Goal: Use online tool/utility: Use online tool/utility

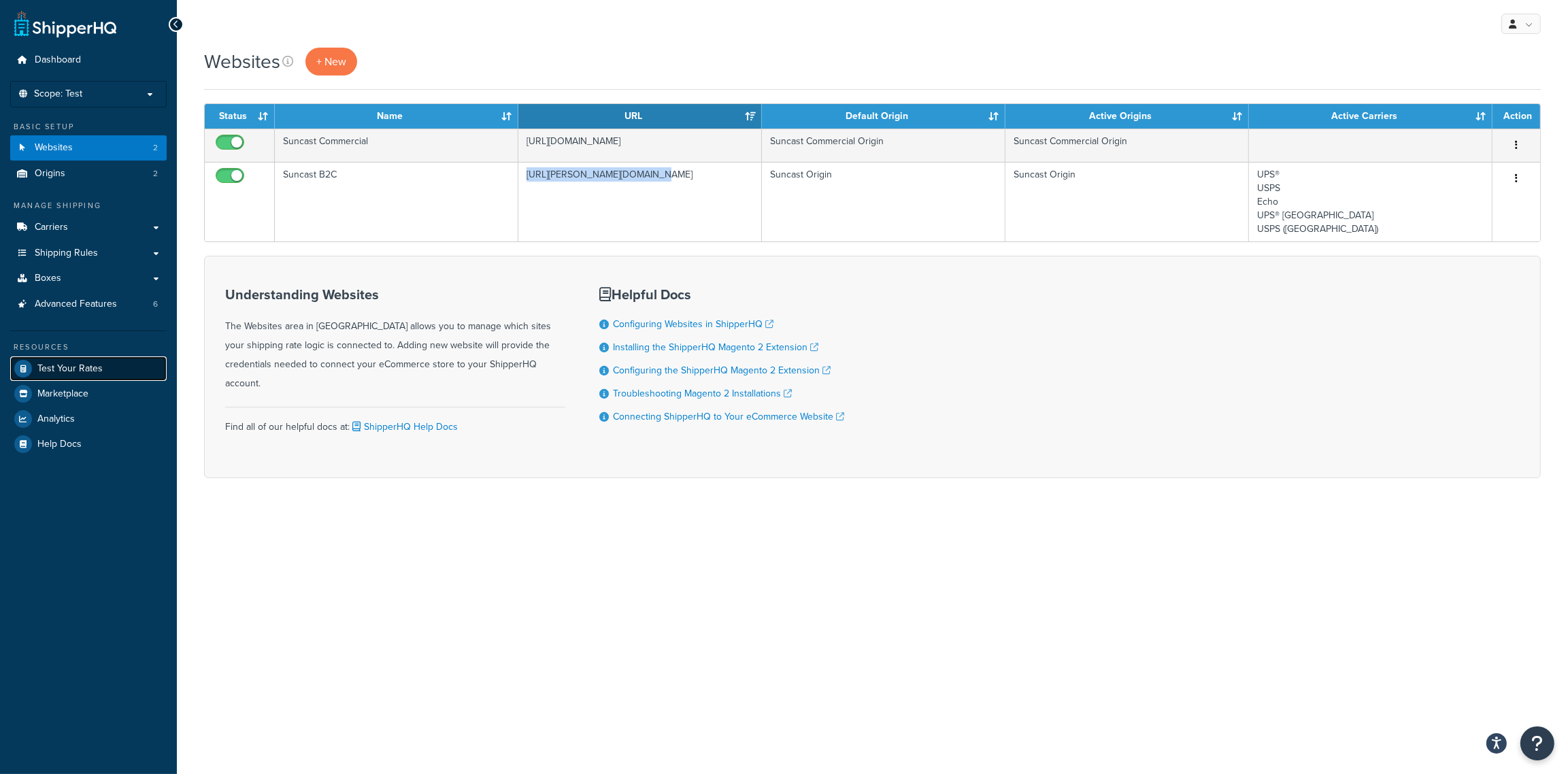
click at [84, 363] on span "Test Your Rates" at bounding box center [70, 369] width 65 height 11
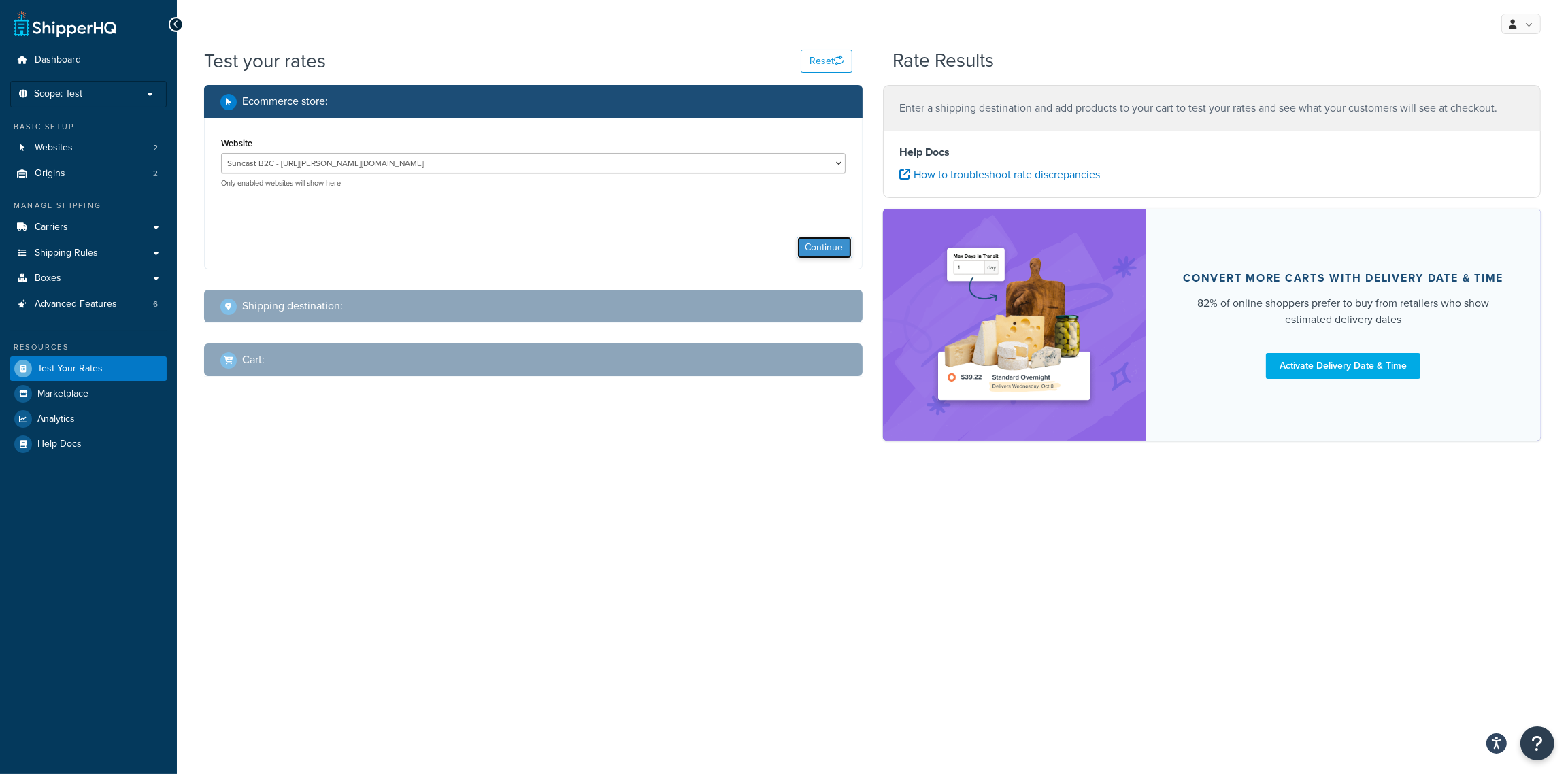
click at [821, 251] on button "Continue" at bounding box center [825, 247] width 55 height 22
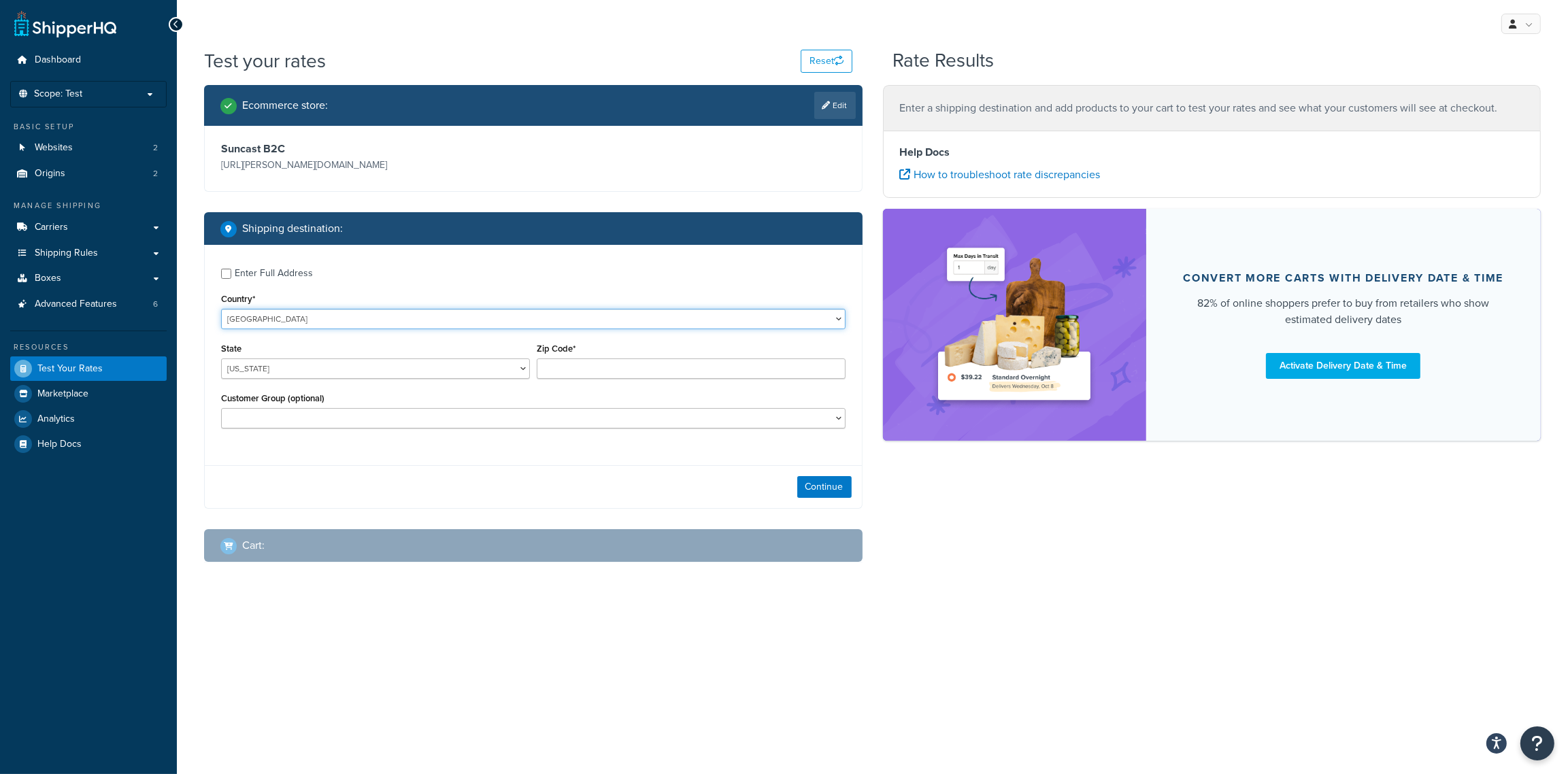
click at [496, 323] on select "[GEOGRAPHIC_DATA] [GEOGRAPHIC_DATA] [GEOGRAPHIC_DATA] [GEOGRAPHIC_DATA] [GEOGRA…" at bounding box center [533, 319] width 625 height 20
select select "CA"
click at [221, 309] on select "[GEOGRAPHIC_DATA] [GEOGRAPHIC_DATA] [GEOGRAPHIC_DATA] [GEOGRAPHIC_DATA] [GEOGRA…" at bounding box center [533, 319] width 625 height 20
click at [528, 368] on select "[GEOGRAPHIC_DATA] [GEOGRAPHIC_DATA] [GEOGRAPHIC_DATA] [GEOGRAPHIC_DATA] [GEOGRA…" at bounding box center [375, 368] width 309 height 20
select select "ON"
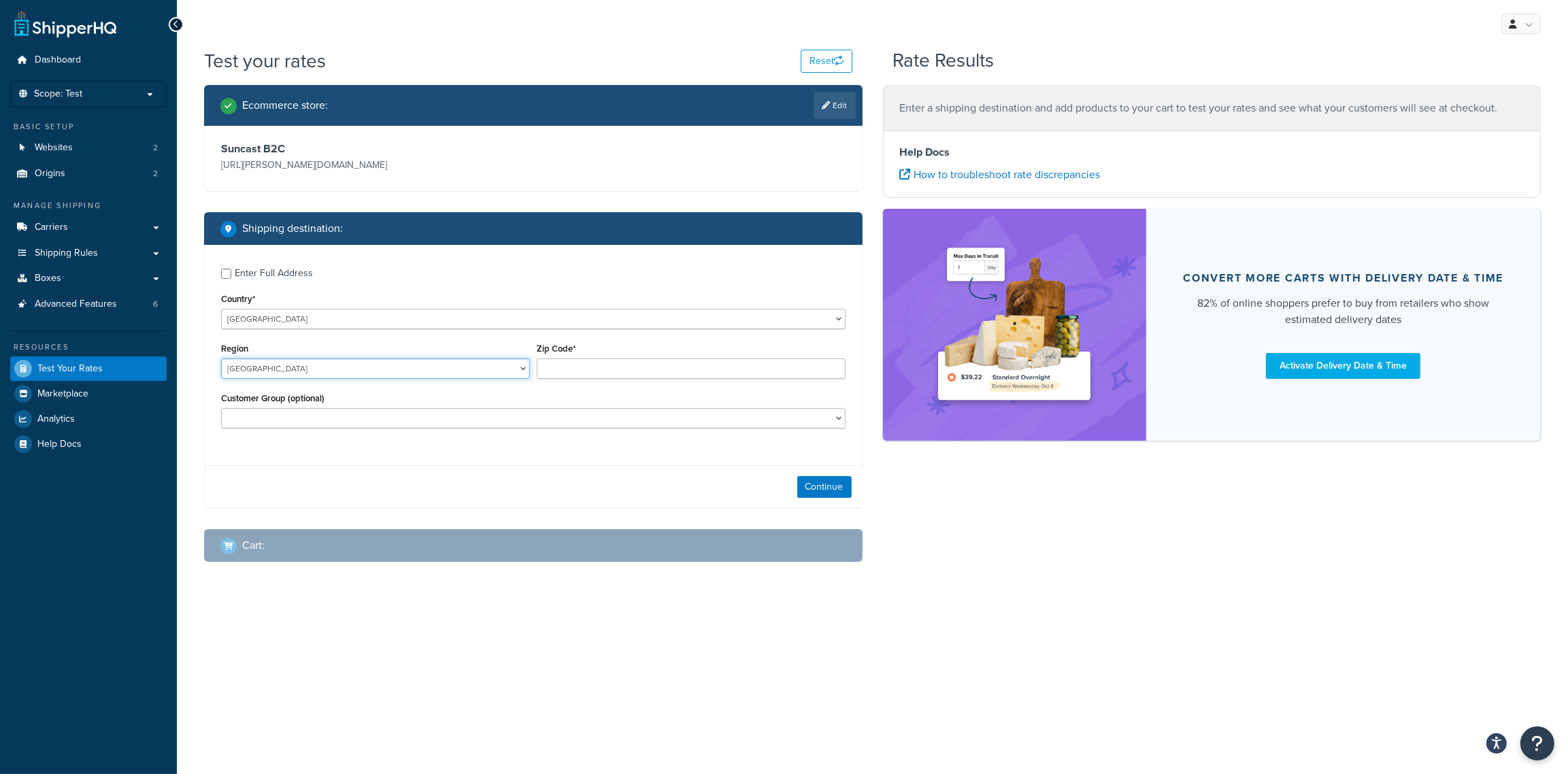
click at [221, 358] on select "[GEOGRAPHIC_DATA] [GEOGRAPHIC_DATA] [GEOGRAPHIC_DATA] [GEOGRAPHIC_DATA] [GEOGRA…" at bounding box center [375, 368] width 309 height 20
click at [593, 364] on input "Zip Code*" at bounding box center [690, 368] width 309 height 20
paste input "M3H 3X9, [GEOGRAPHIC_DATA]"
type input "M3H 3X9"
click at [814, 484] on button "Continue" at bounding box center [825, 487] width 55 height 22
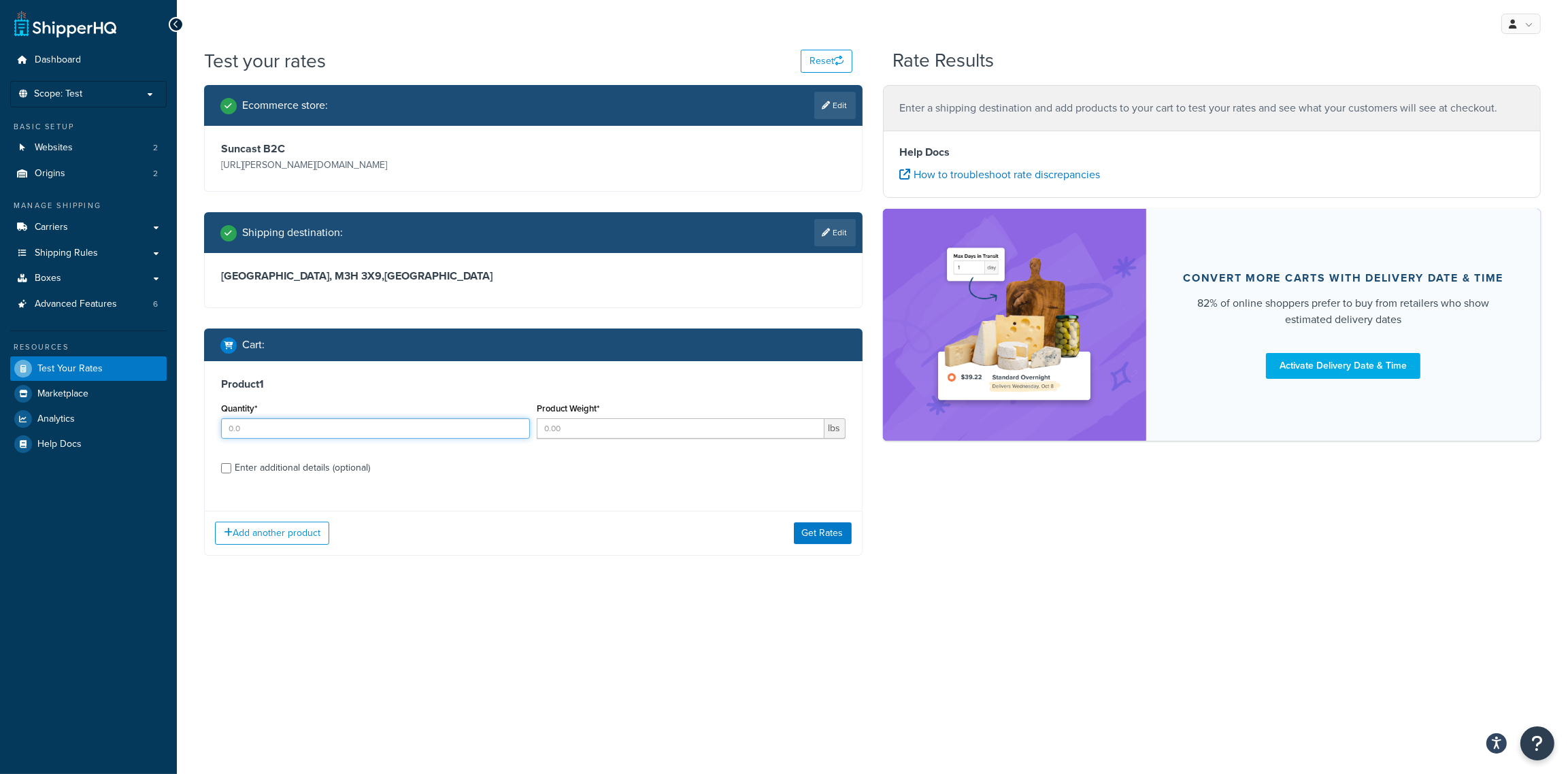
click at [381, 438] on input "Quantity*" at bounding box center [375, 428] width 309 height 20
type input "1"
click at [227, 466] on input "Enter additional details (optional)" at bounding box center [226, 468] width 10 height 10
checkbox input "true"
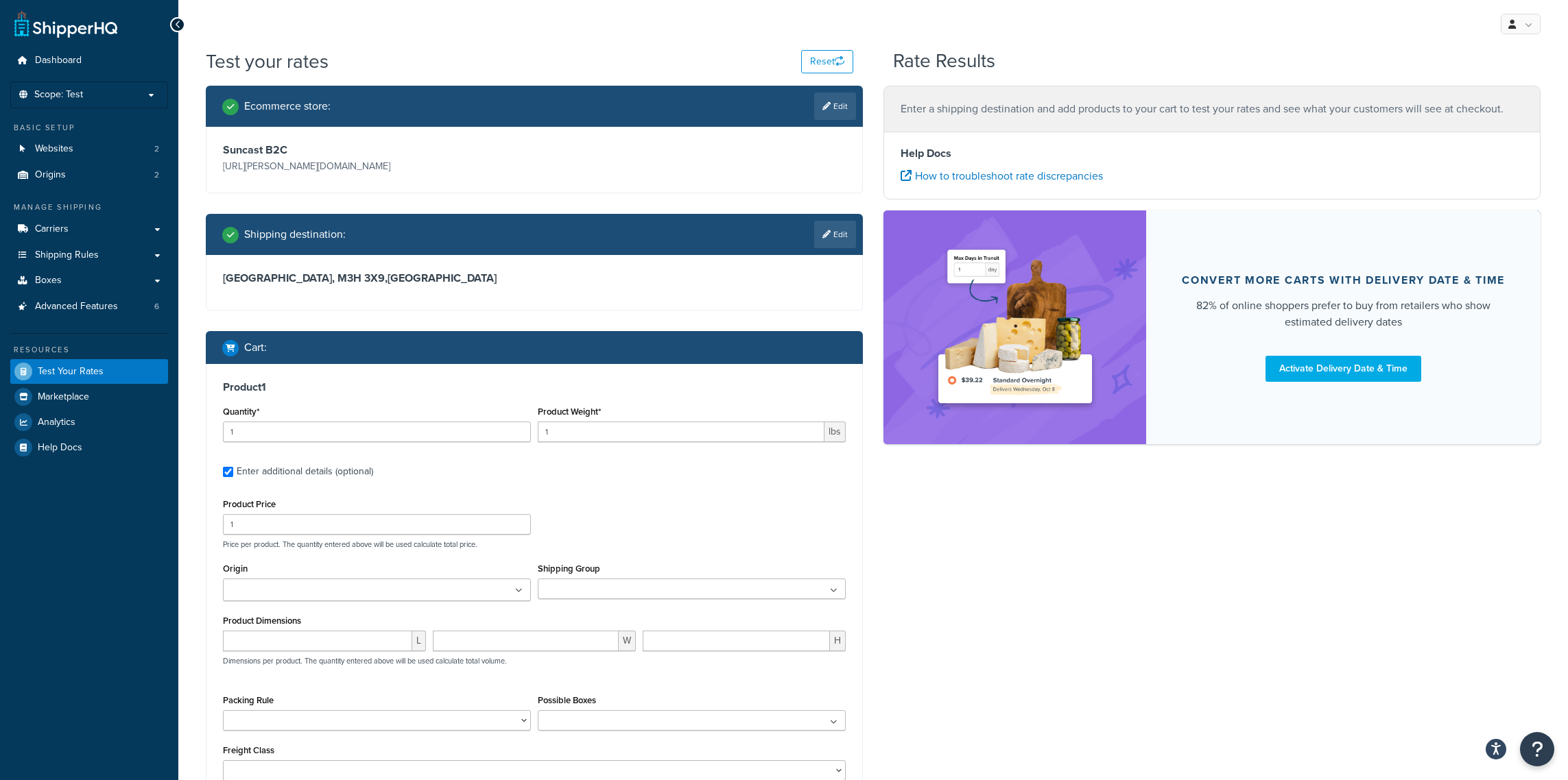
click at [265, 629] on div "Product Dimensions L W H Dimensions per product. The quantity entered above wil…" at bounding box center [533, 646] width 623 height 70
click at [261, 645] on input "number" at bounding box center [317, 640] width 189 height 20
type input ".5"
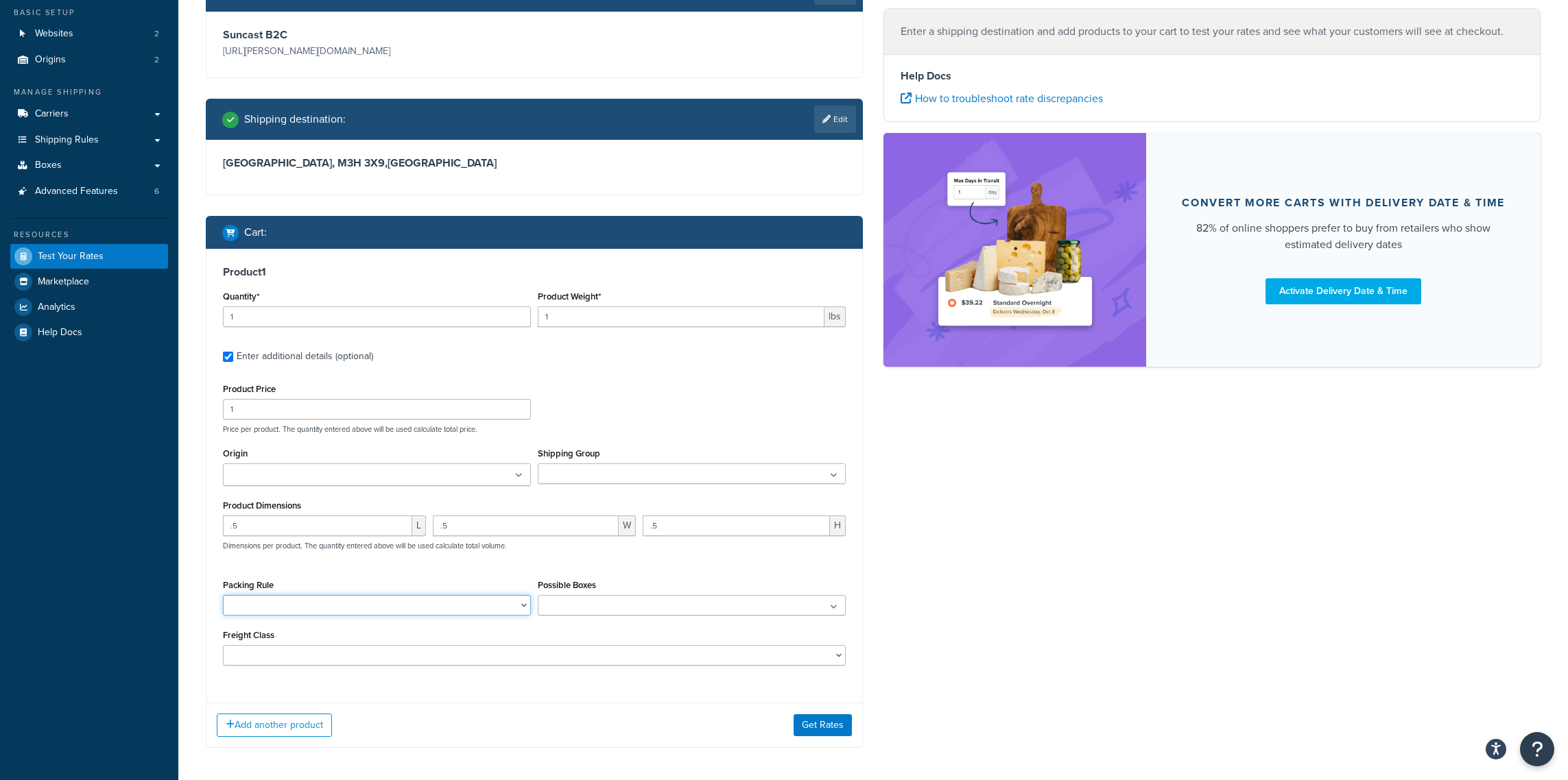
scroll to position [116, 0]
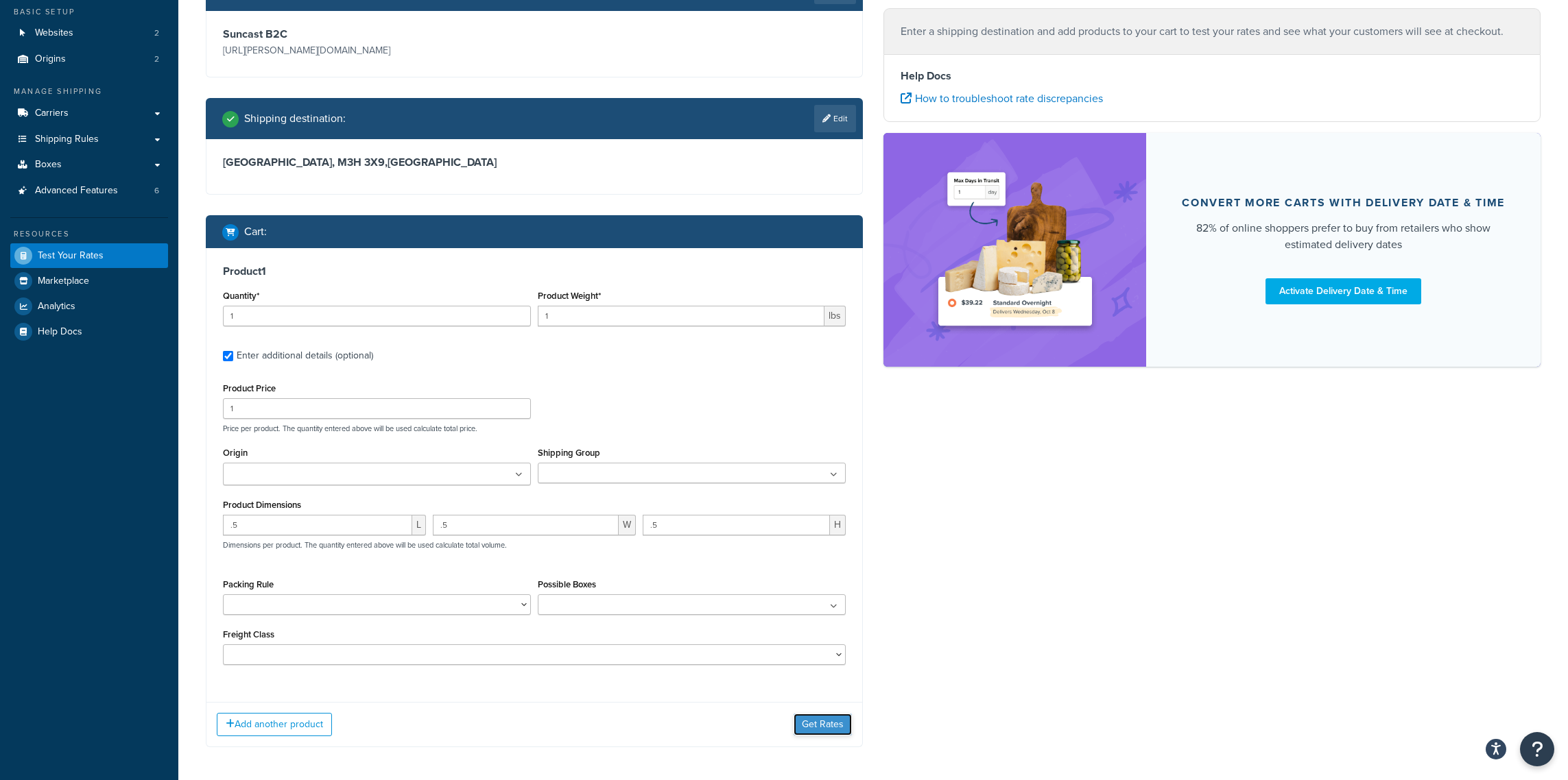
click at [795, 728] on button "Get Rates" at bounding box center [822, 724] width 58 height 22
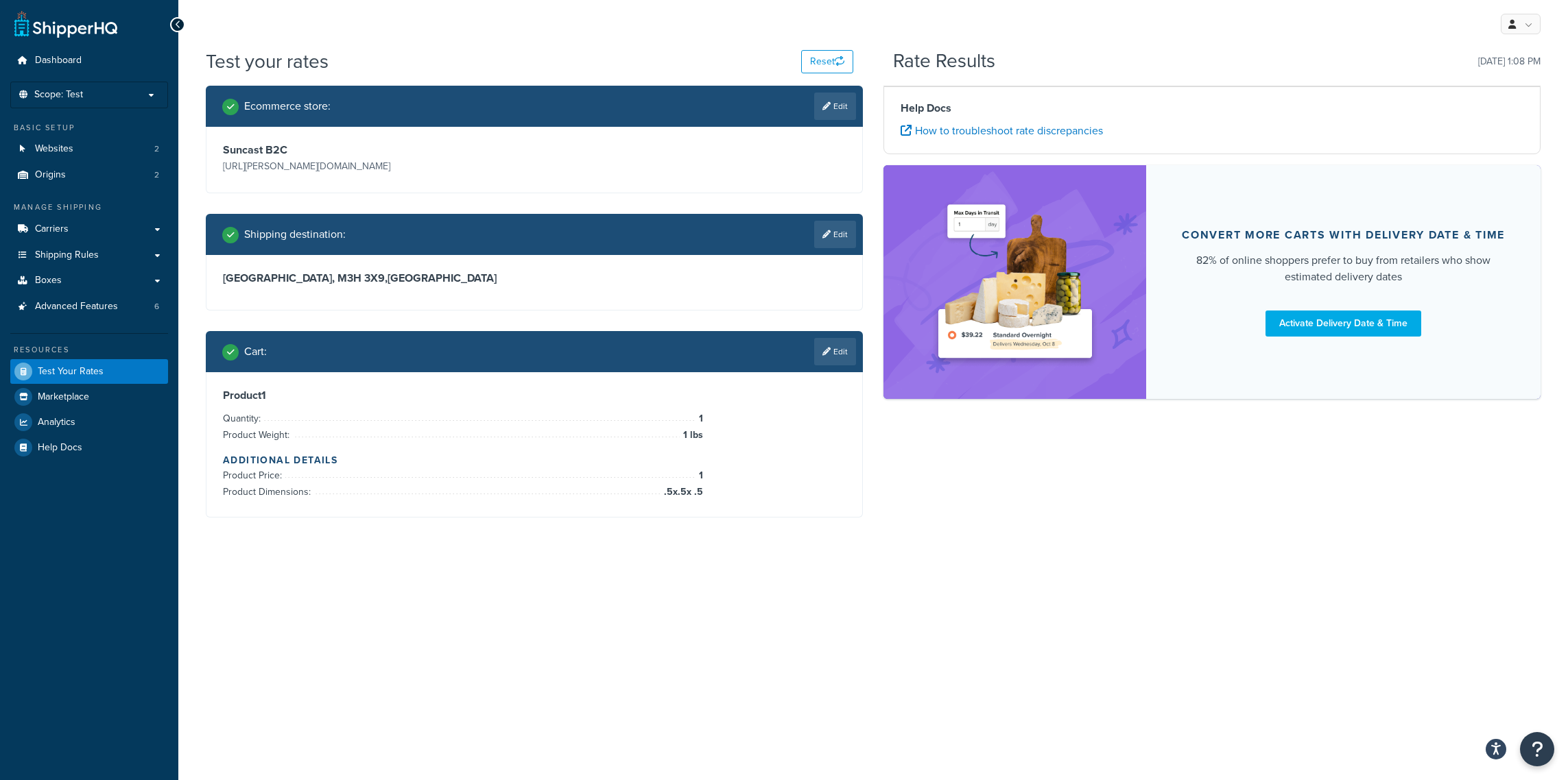
scroll to position [0, 0]
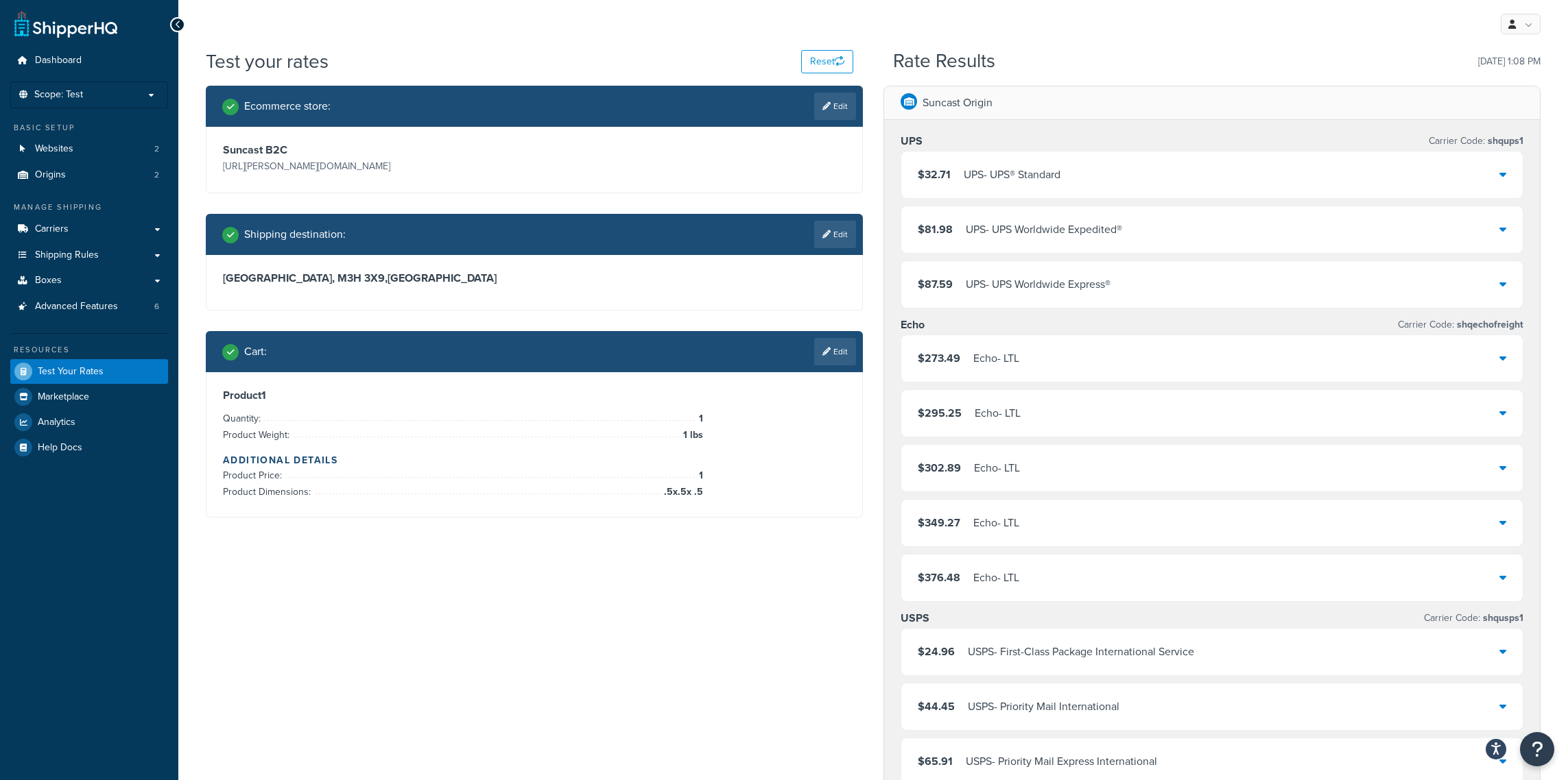
click at [1506, 659] on div "$24.96 USPS - First-Class Package International Service" at bounding box center [1212, 652] width 622 height 47
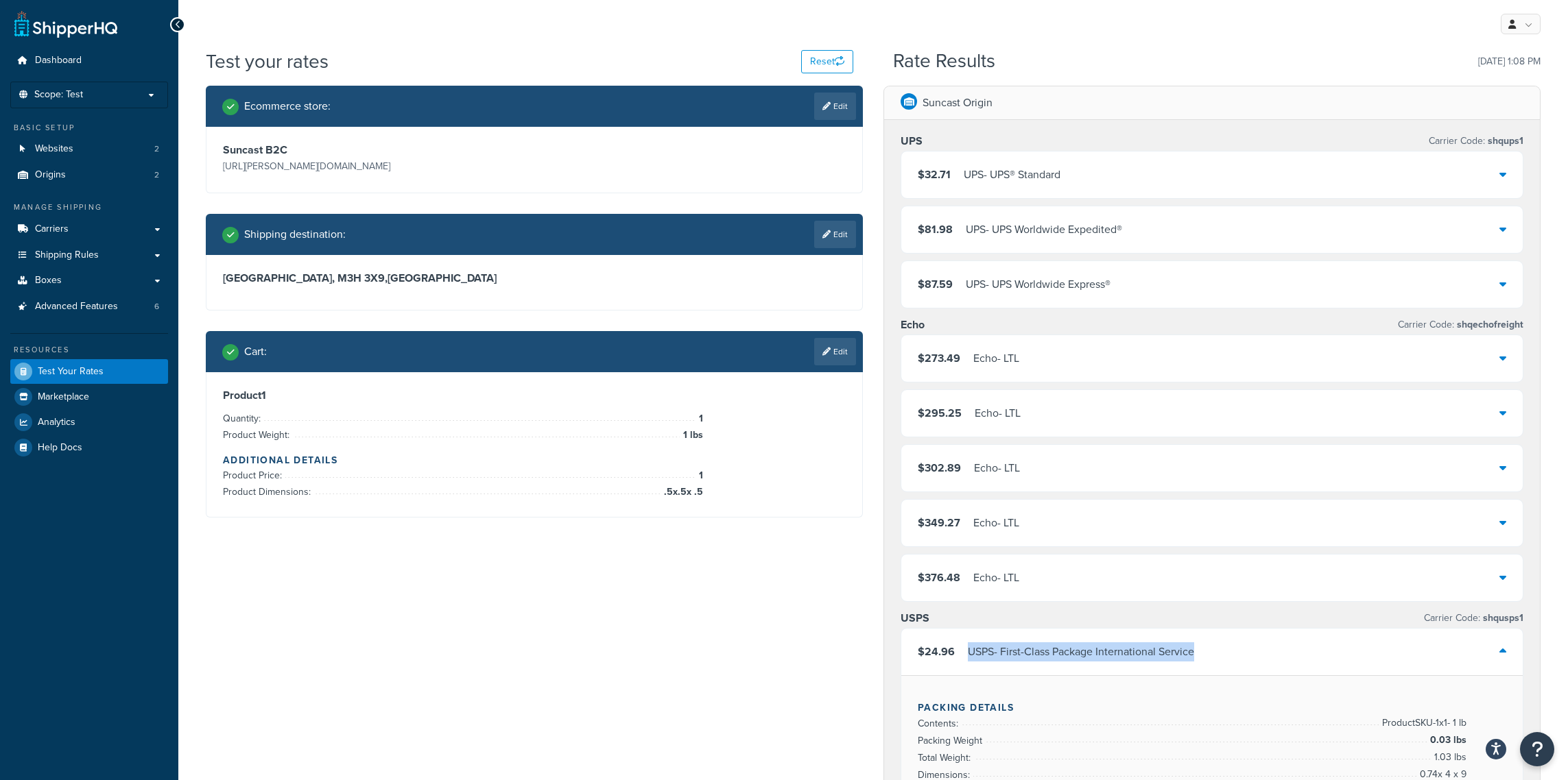
drag, startPoint x: 1226, startPoint y: 655, endPoint x: 961, endPoint y: 659, distance: 265.0
click at [961, 659] on div "$24.96 USPS - First-Class Package International Service" at bounding box center [1212, 652] width 622 height 47
copy div "USPS - First-Class Package International Service"
